Goal: Complete application form

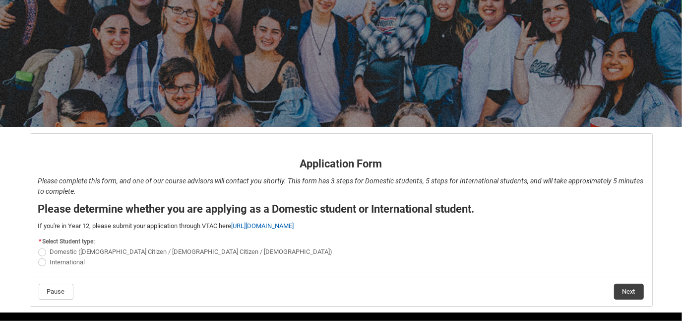
scroll to position [90, 0]
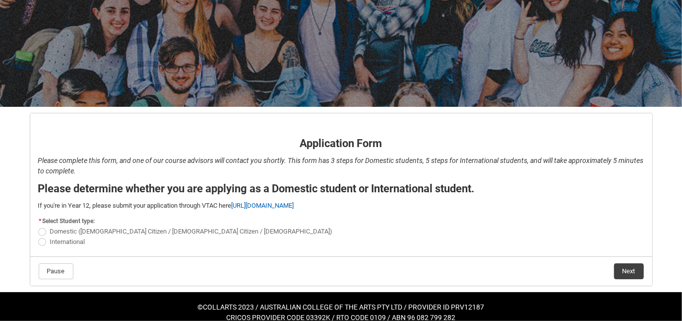
click at [42, 229] on span "REDU_Application_Form_for_Applicant flow" at bounding box center [42, 232] width 8 height 8
click at [38, 226] on input "Domestic ([DEMOGRAPHIC_DATA] Citizen / [DEMOGRAPHIC_DATA] Citizen / [DEMOGRAPHI…" at bounding box center [38, 226] width 0 height 0
radio input "true"
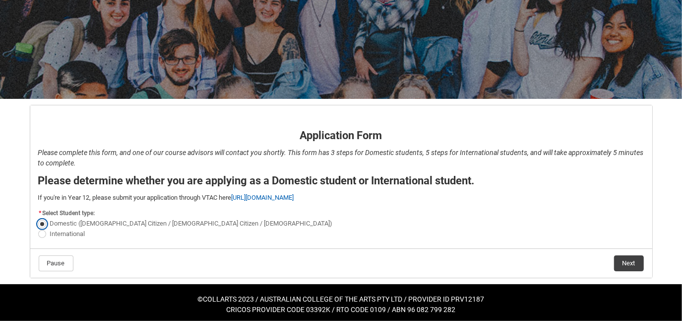
scroll to position [100, 0]
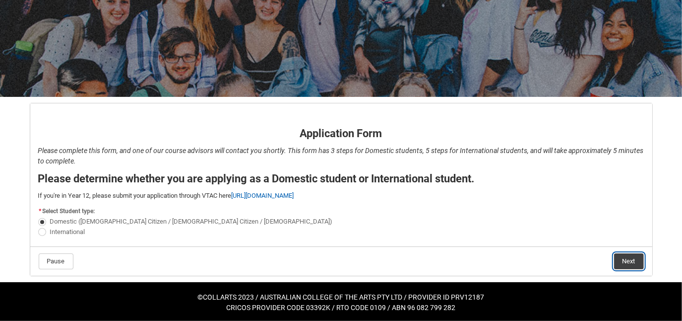
click at [632, 261] on button "Next" at bounding box center [629, 261] width 30 height 16
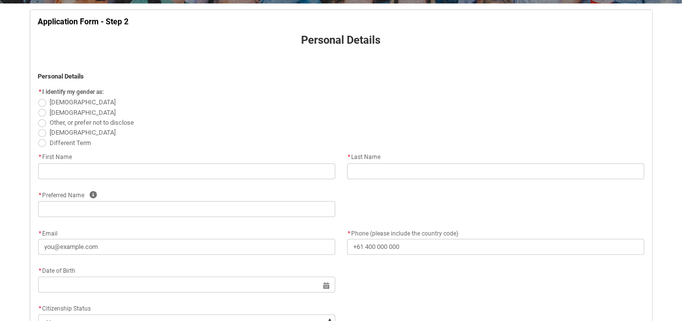
scroll to position [194, 0]
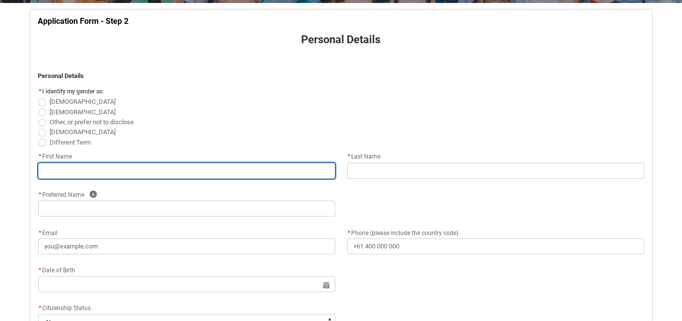
click at [70, 168] on input "REDU_Application_Form_for_Applicant flow" at bounding box center [186, 171] width 297 height 16
type lightning-primitive-input-simple "L"
type input "L"
type lightning-primitive-input-simple "Li"
type input "Li"
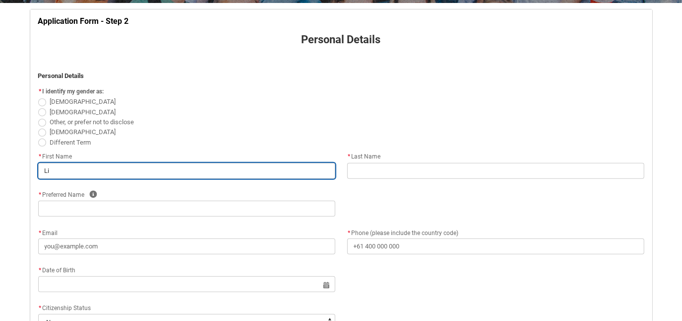
type lightning-primitive-input-simple "Lia"
type input "Lia"
type lightning-primitive-input-simple "[PERSON_NAME]"
type input "[PERSON_NAME]"
type lightning-primitive-input-simple "[PERSON_NAME]"
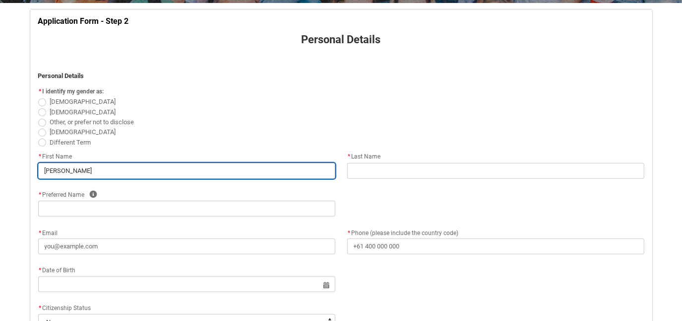
type input "[PERSON_NAME]"
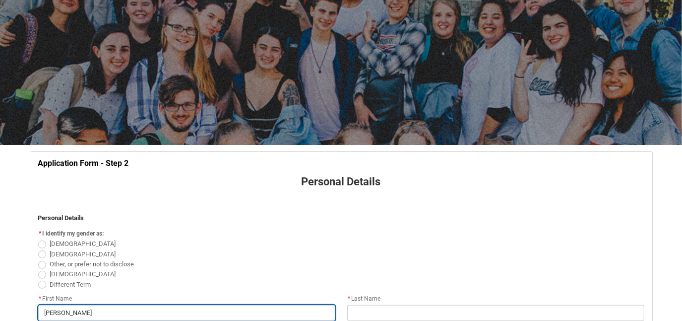
scroll to position [13, 0]
